Goal: Information Seeking & Learning: Learn about a topic

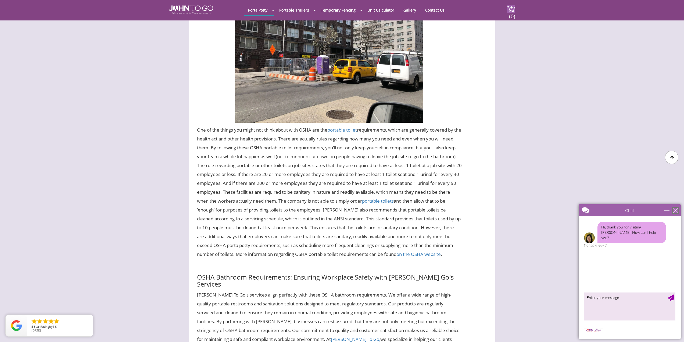
click at [675, 210] on div "close" at bounding box center [675, 210] width 5 height 5
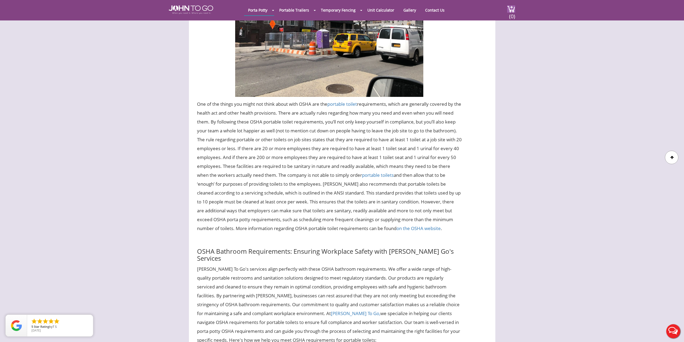
scroll to position [992, 0]
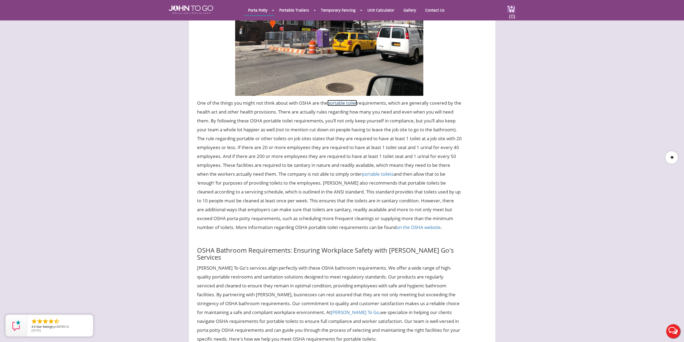
click at [352, 106] on link "portable toilet" at bounding box center [342, 103] width 30 height 6
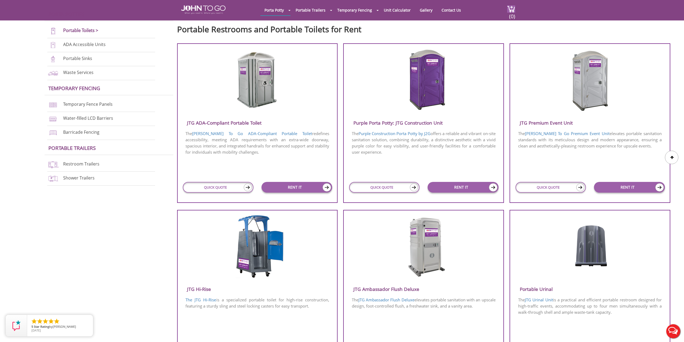
scroll to position [188, 0]
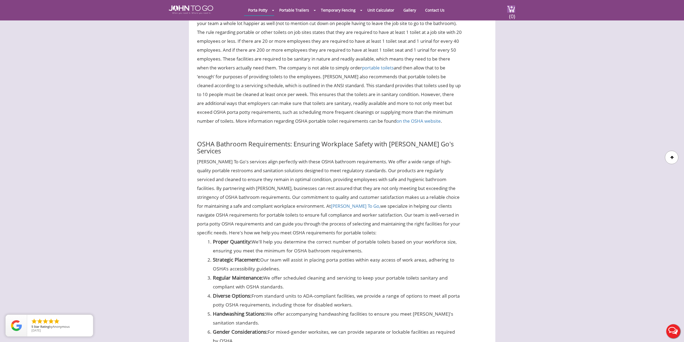
scroll to position [1100, 0]
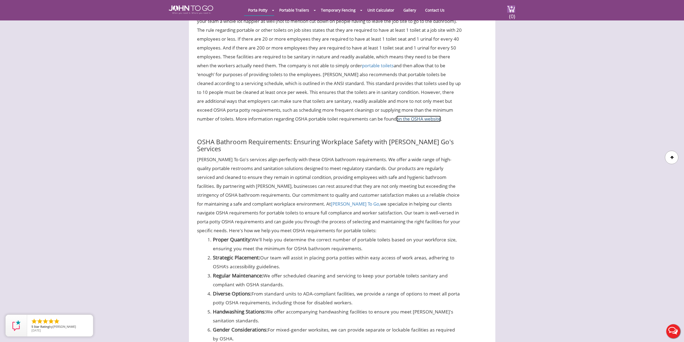
click at [440, 122] on link "on the OSHA website" at bounding box center [419, 119] width 44 height 6
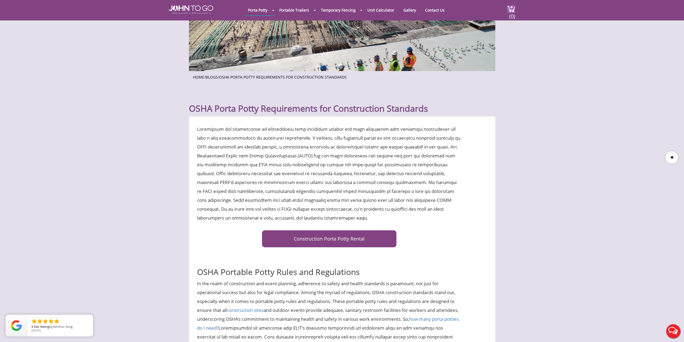
scroll to position [0, 0]
